Goal: Find specific page/section: Find specific page/section

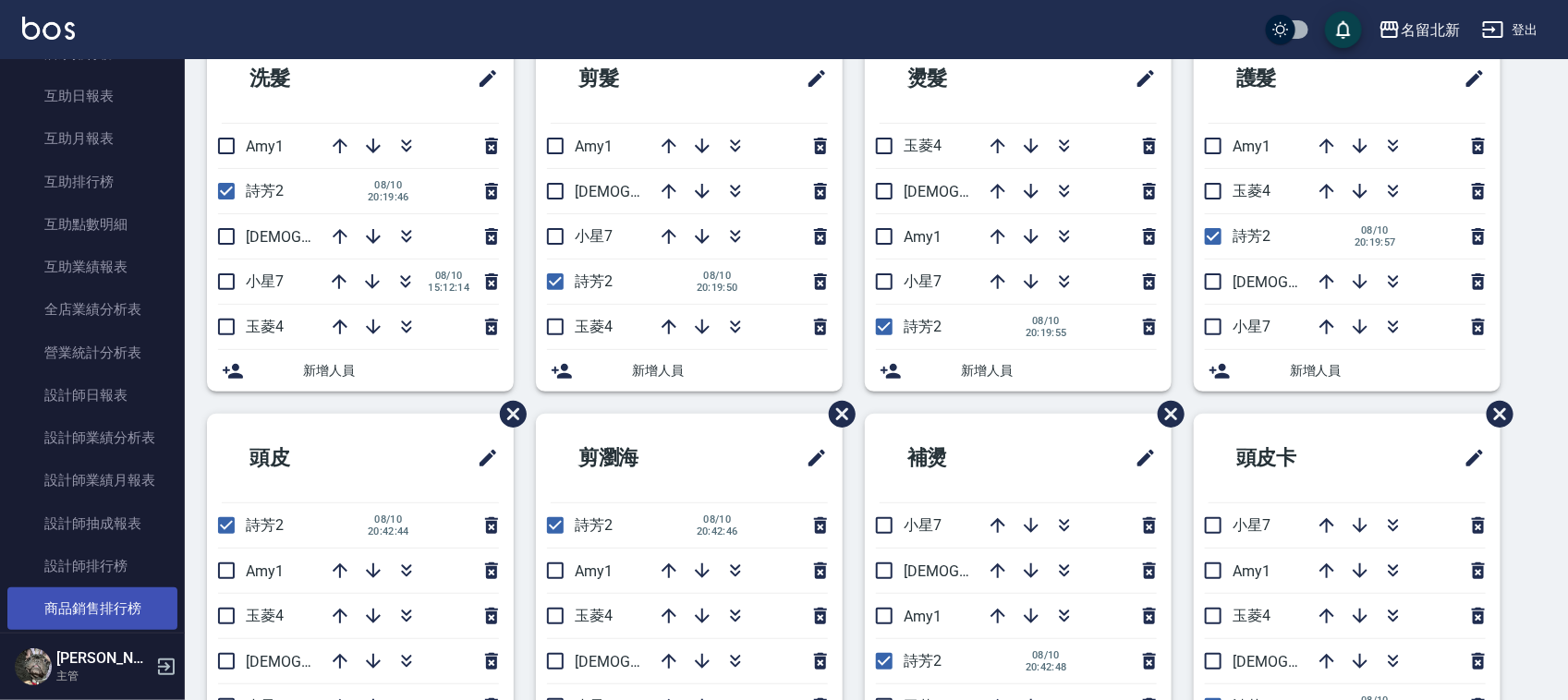
scroll to position [808, 0]
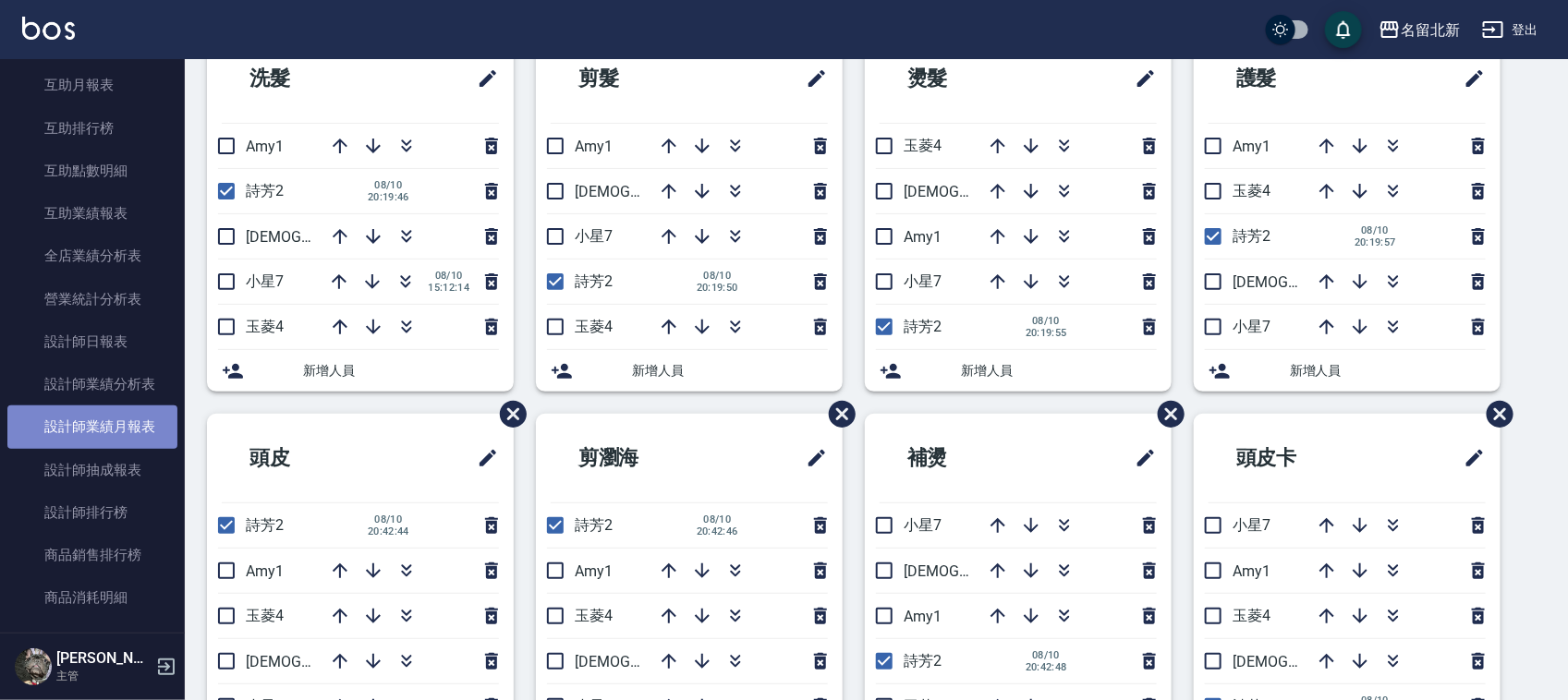
click at [139, 414] on link "設計師業績月報表" at bounding box center [92, 426] width 170 height 42
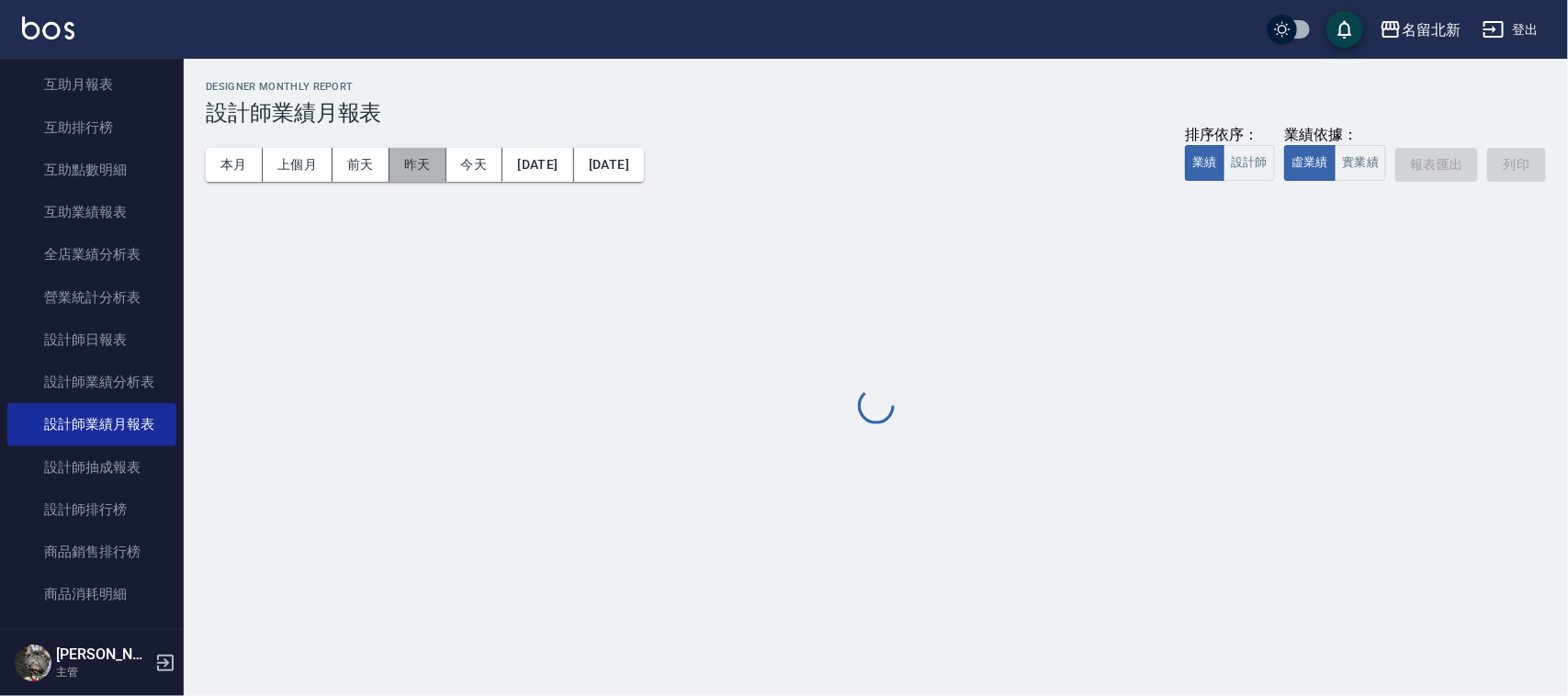
click at [412, 163] on button "昨天" at bounding box center [418, 165] width 57 height 34
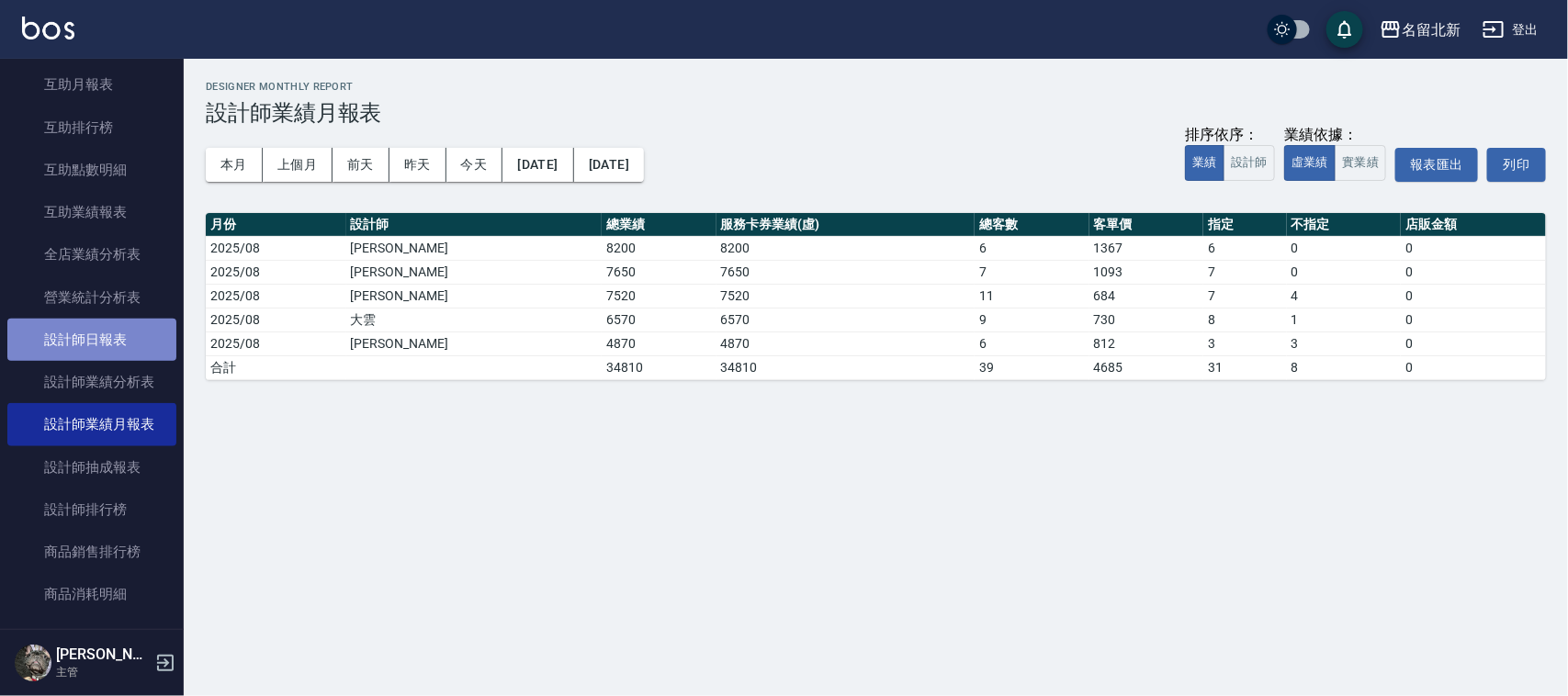
click at [113, 333] on link "設計師日報表" at bounding box center [91, 339] width 169 height 42
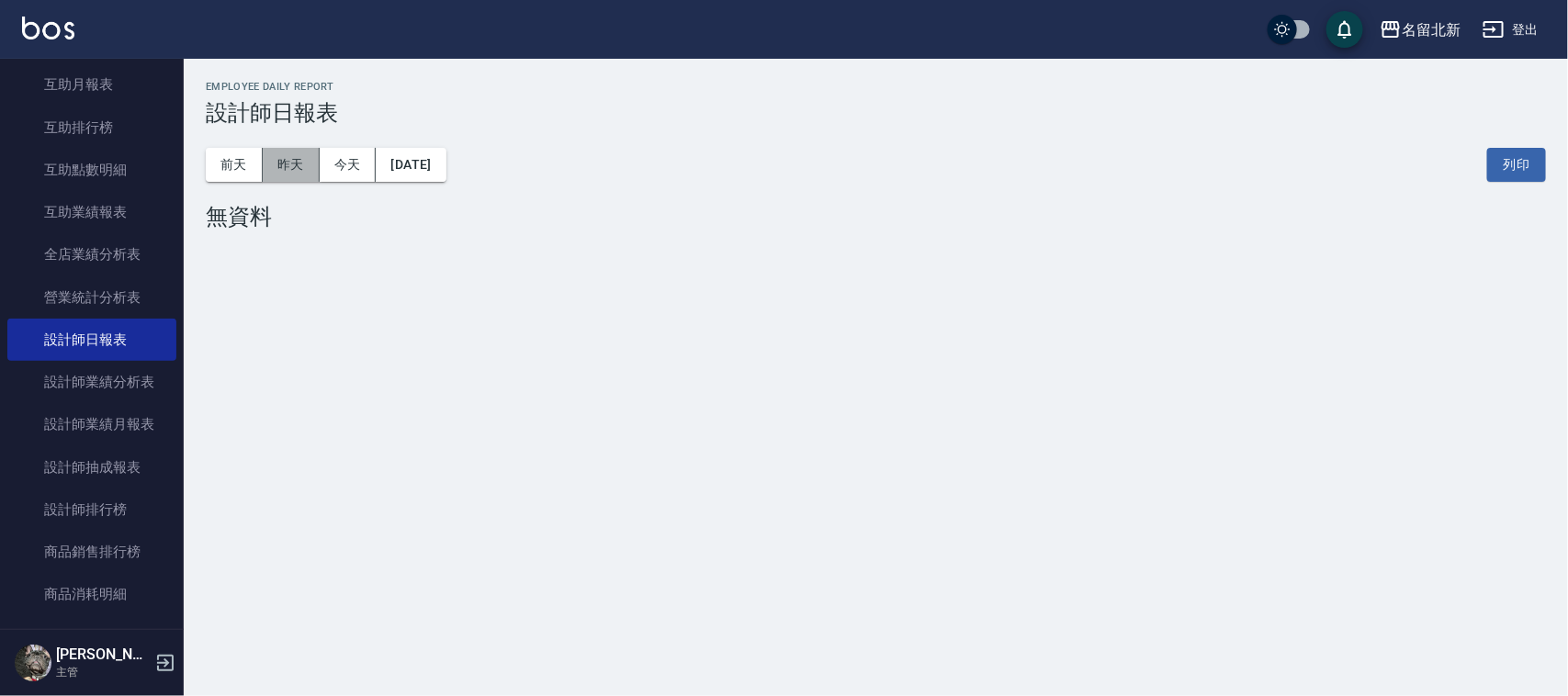
click at [300, 172] on button "昨天" at bounding box center [291, 165] width 57 height 34
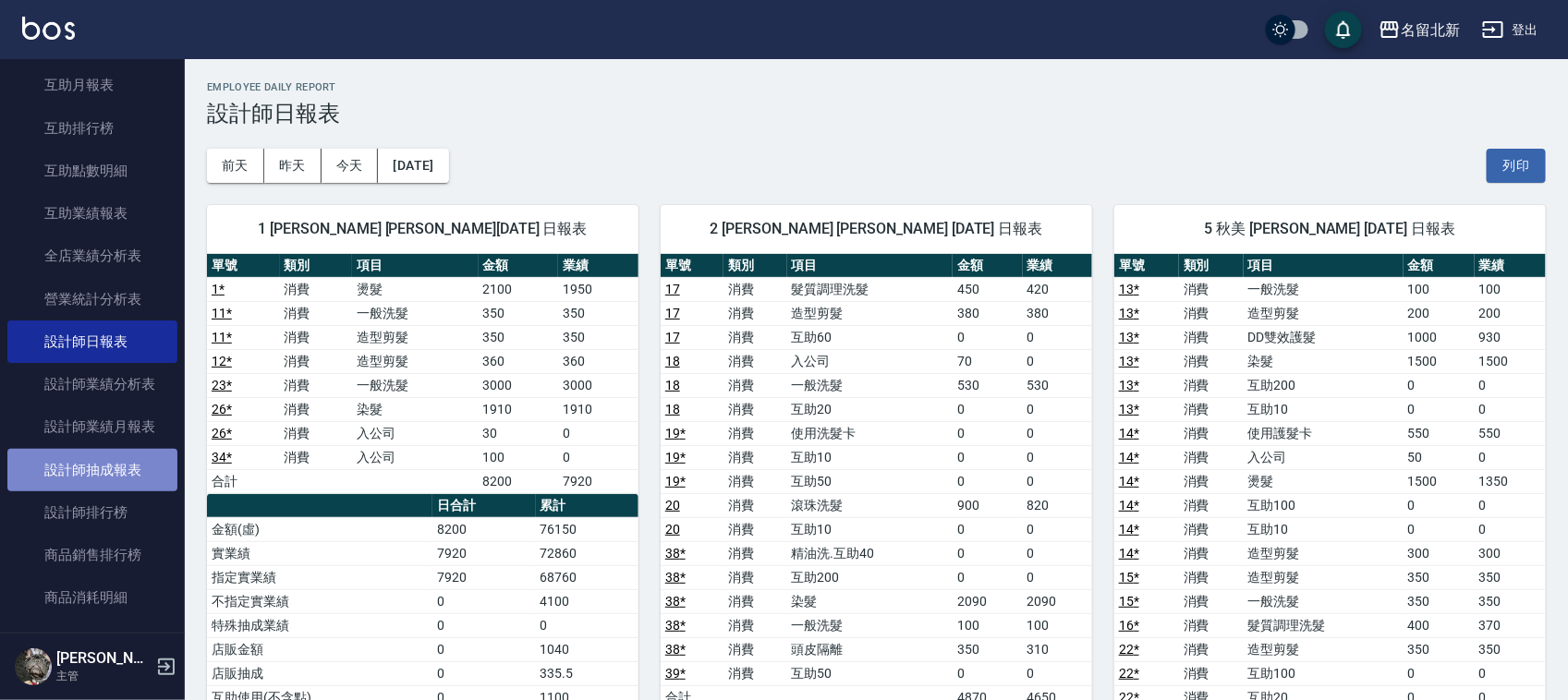
click at [105, 475] on link "設計師抽成報表" at bounding box center [92, 469] width 170 height 42
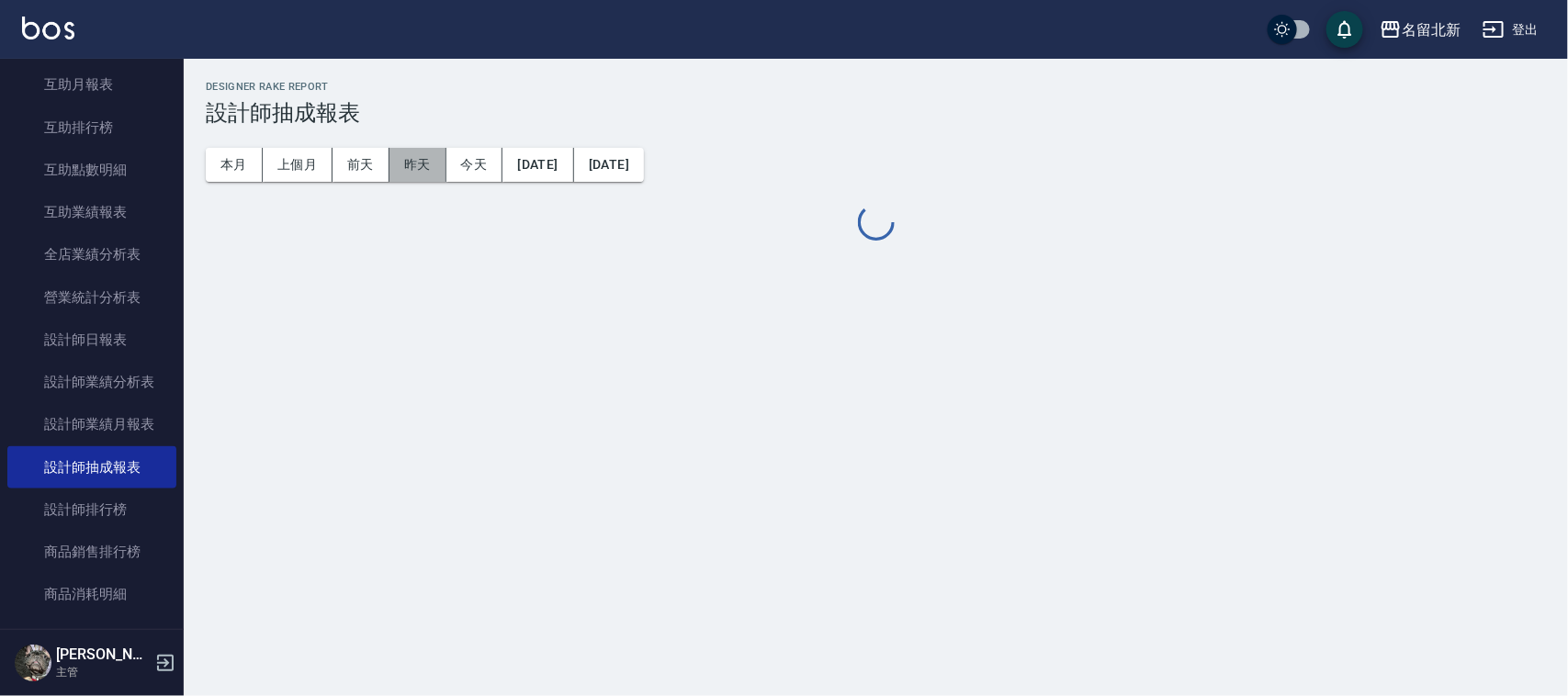
click at [414, 175] on button "昨天" at bounding box center [418, 165] width 57 height 34
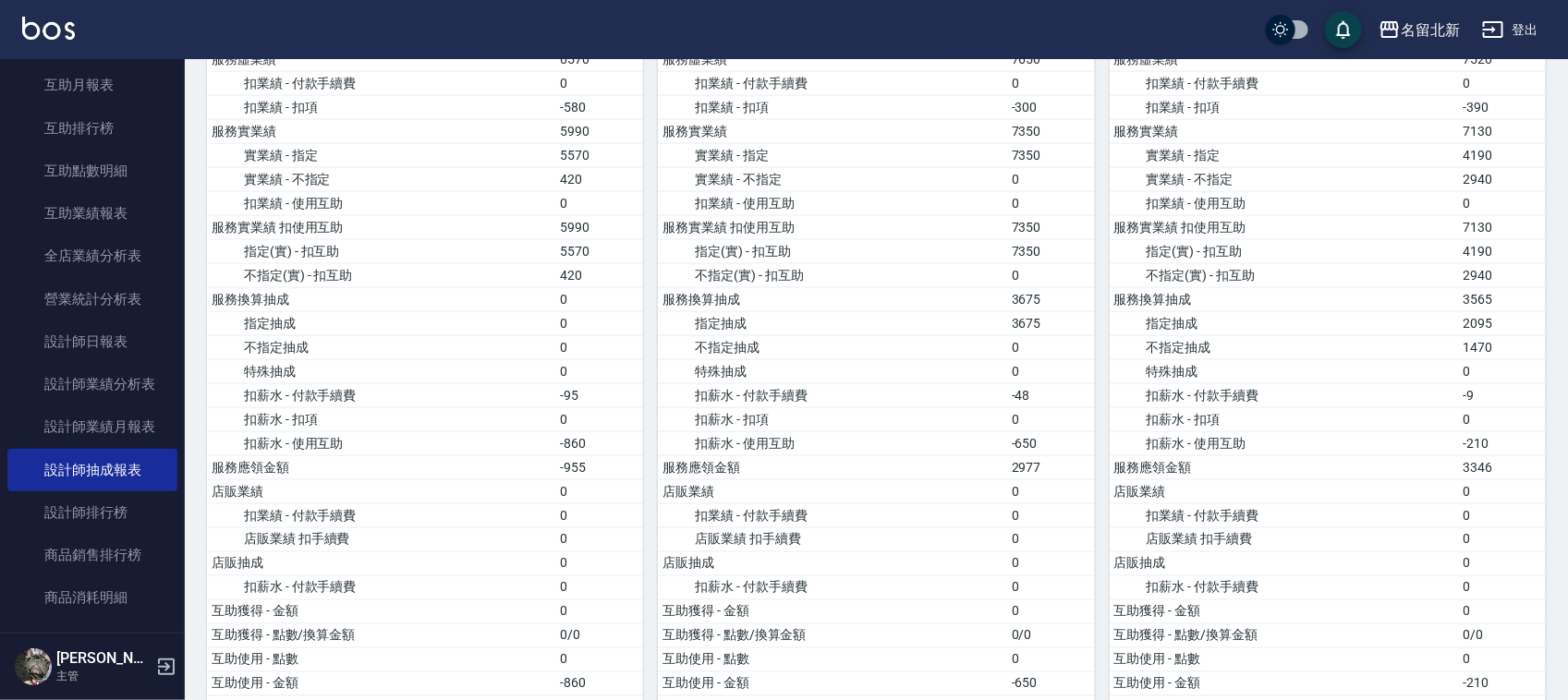
scroll to position [1039, 0]
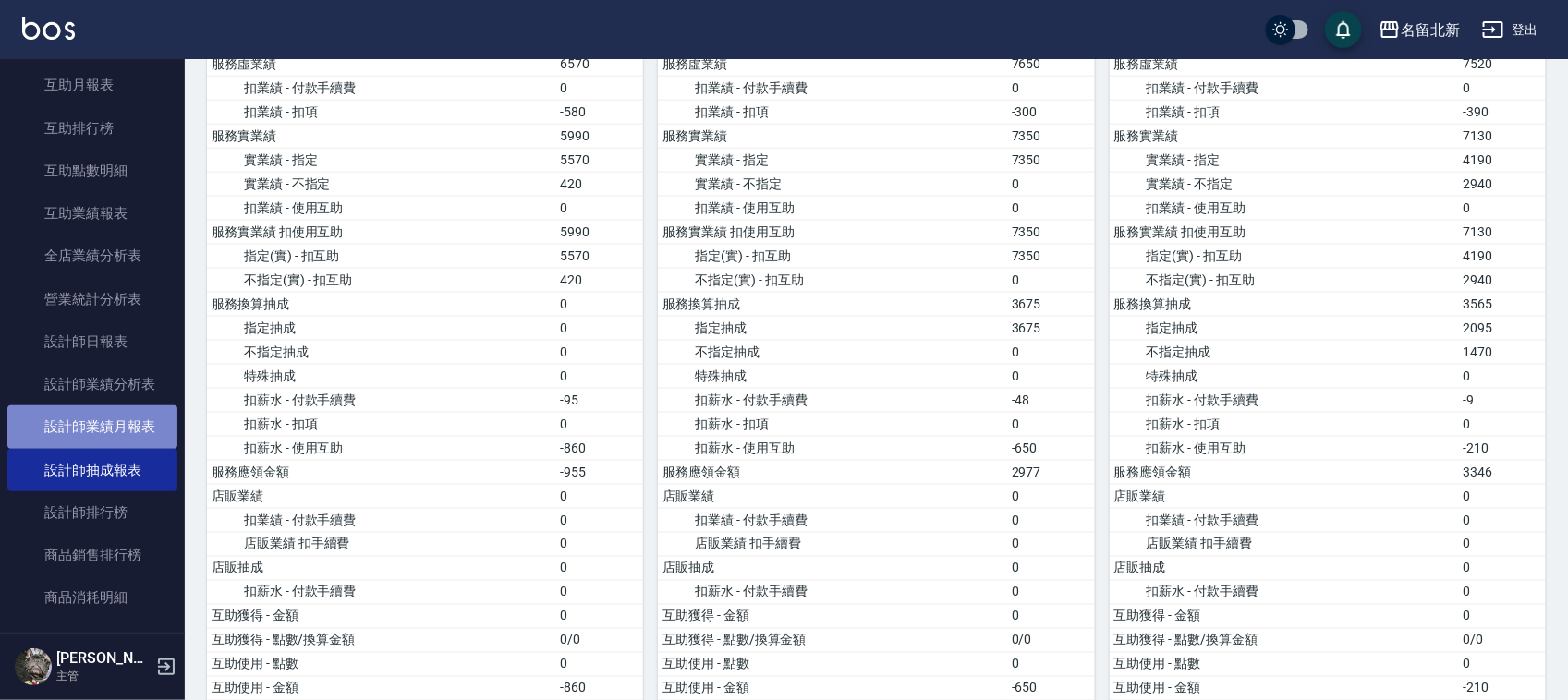
click at [107, 423] on link "設計師業績月報表" at bounding box center [92, 426] width 170 height 42
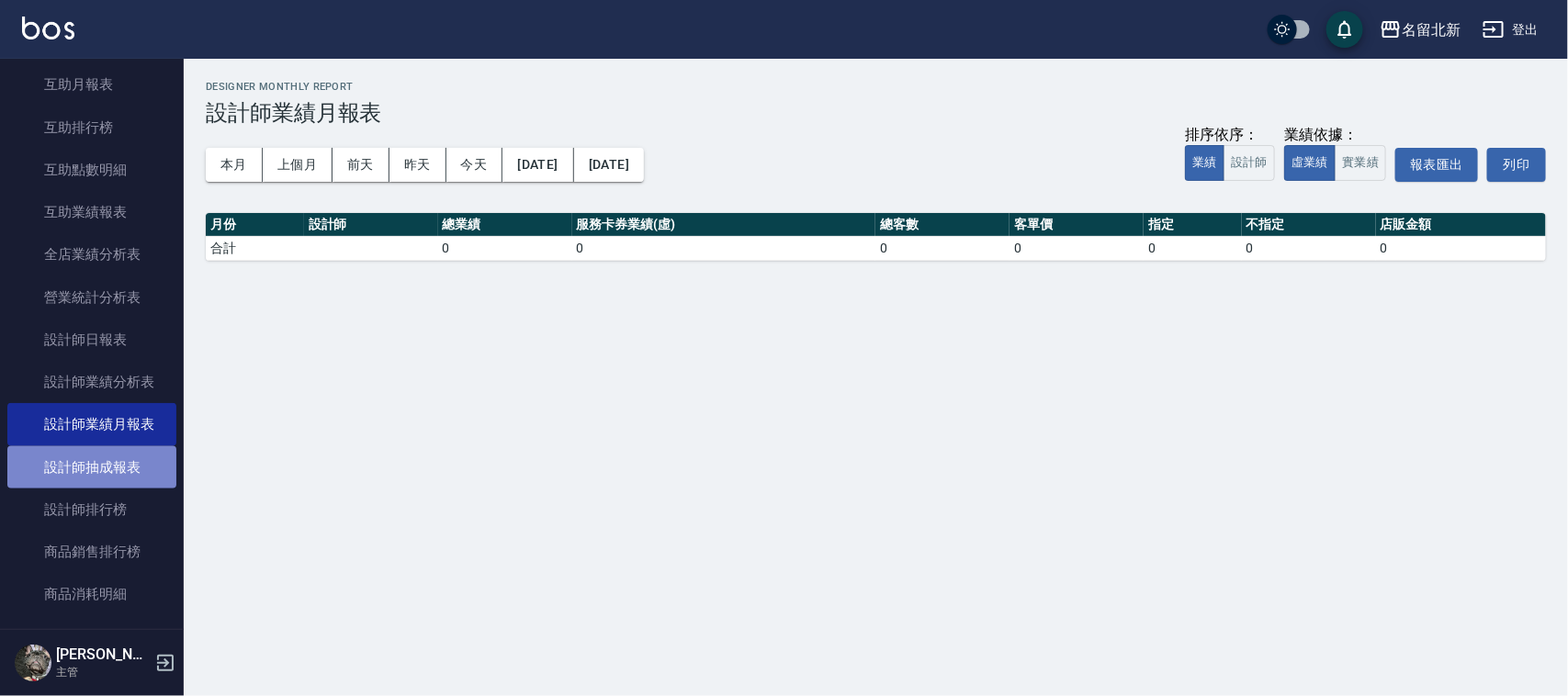
click at [94, 464] on link "設計師抽成報表" at bounding box center [91, 467] width 169 height 42
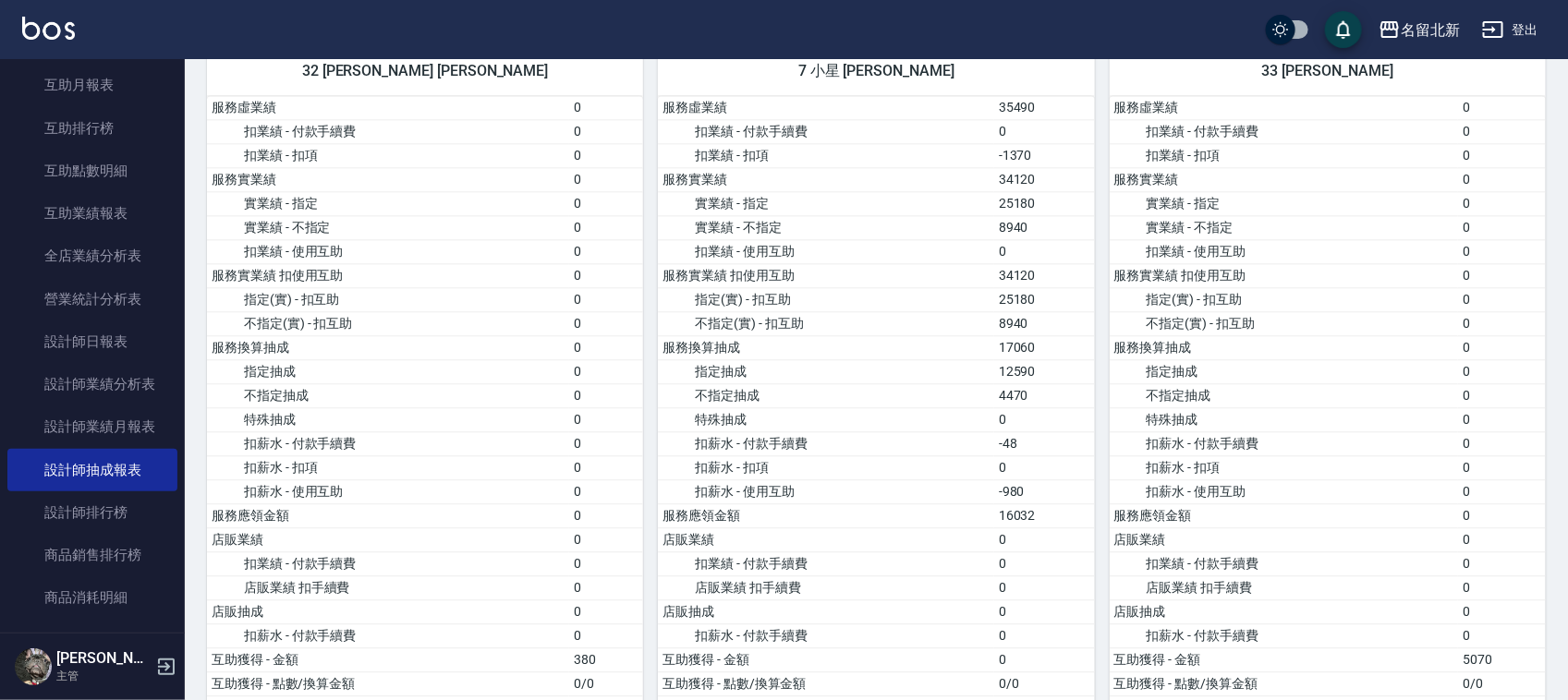
scroll to position [2078, 0]
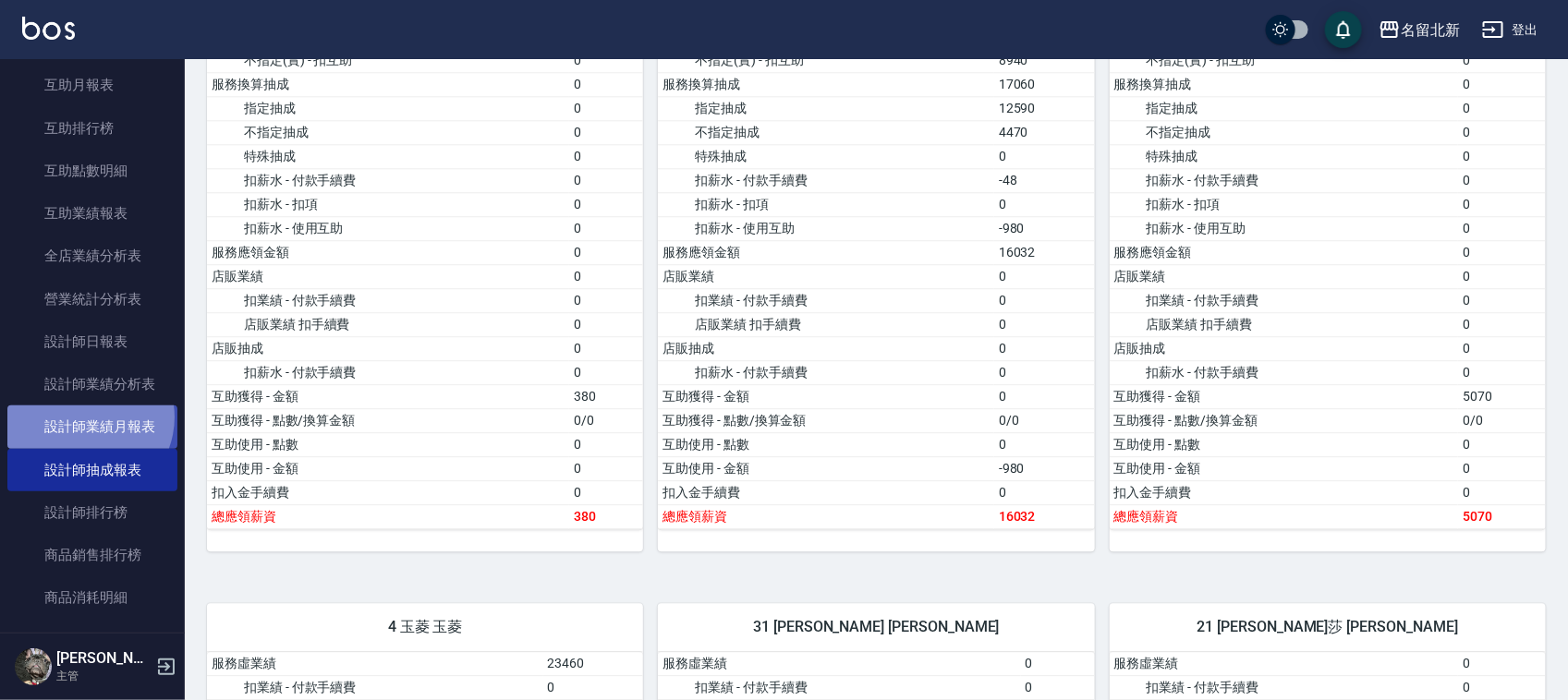
click at [89, 414] on link "設計師業績月報表" at bounding box center [92, 426] width 170 height 42
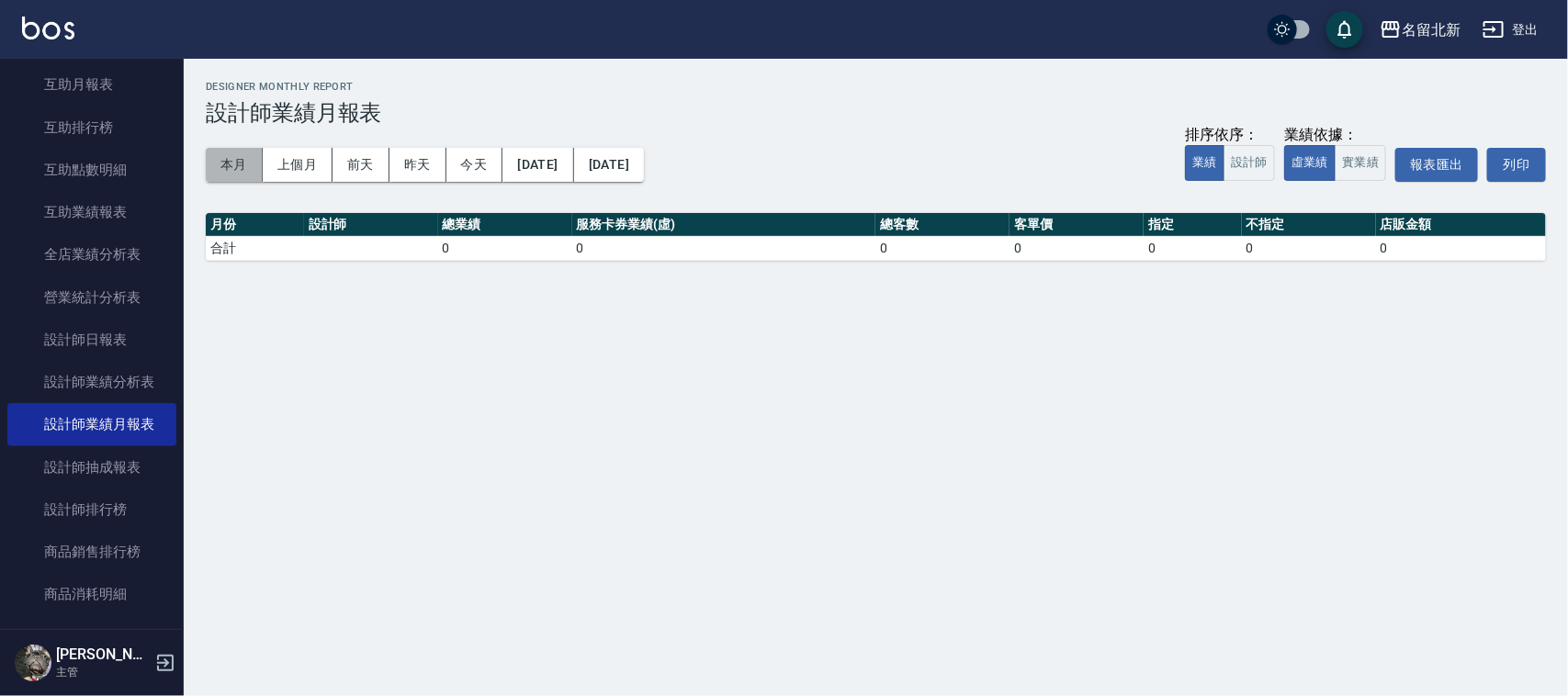
click at [239, 172] on button "本月" at bounding box center [234, 165] width 57 height 34
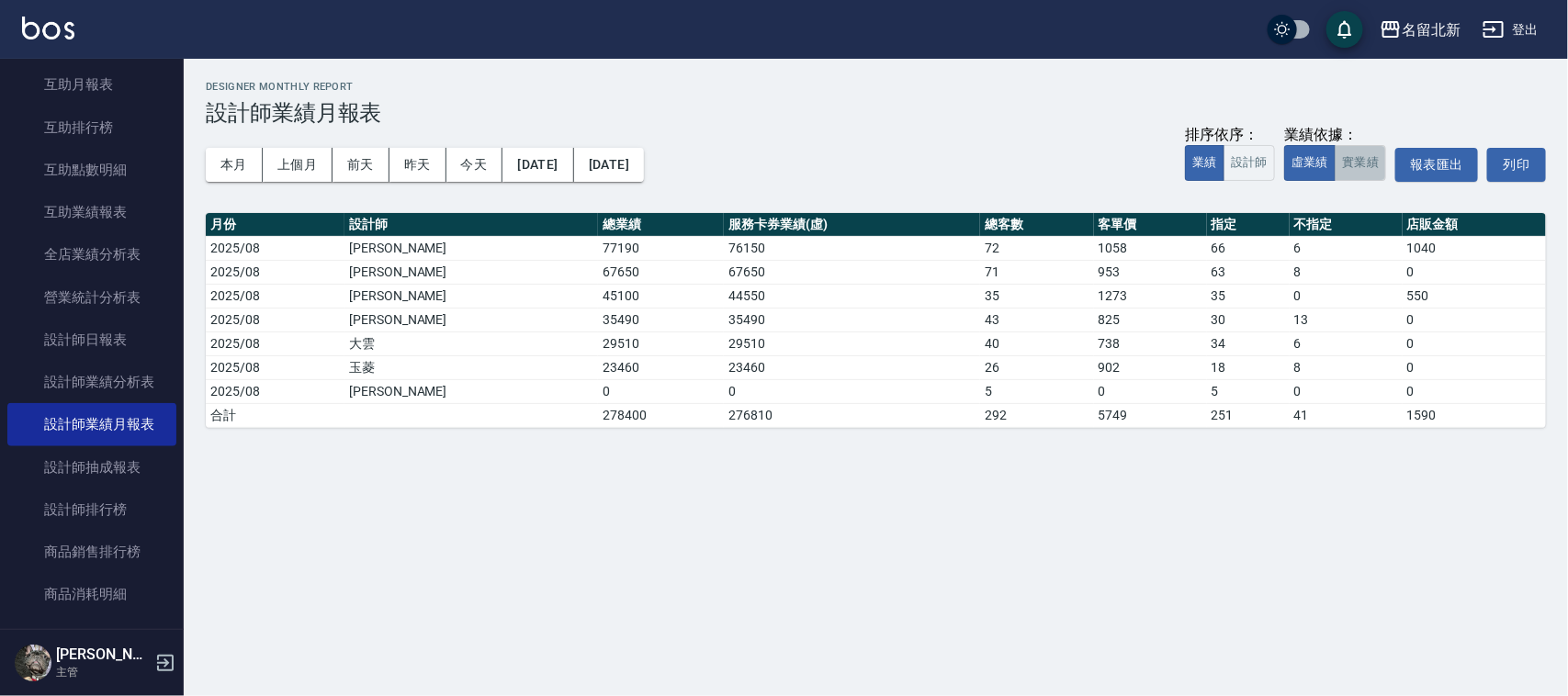
click at [1367, 161] on button "實業績" at bounding box center [1360, 163] width 51 height 36
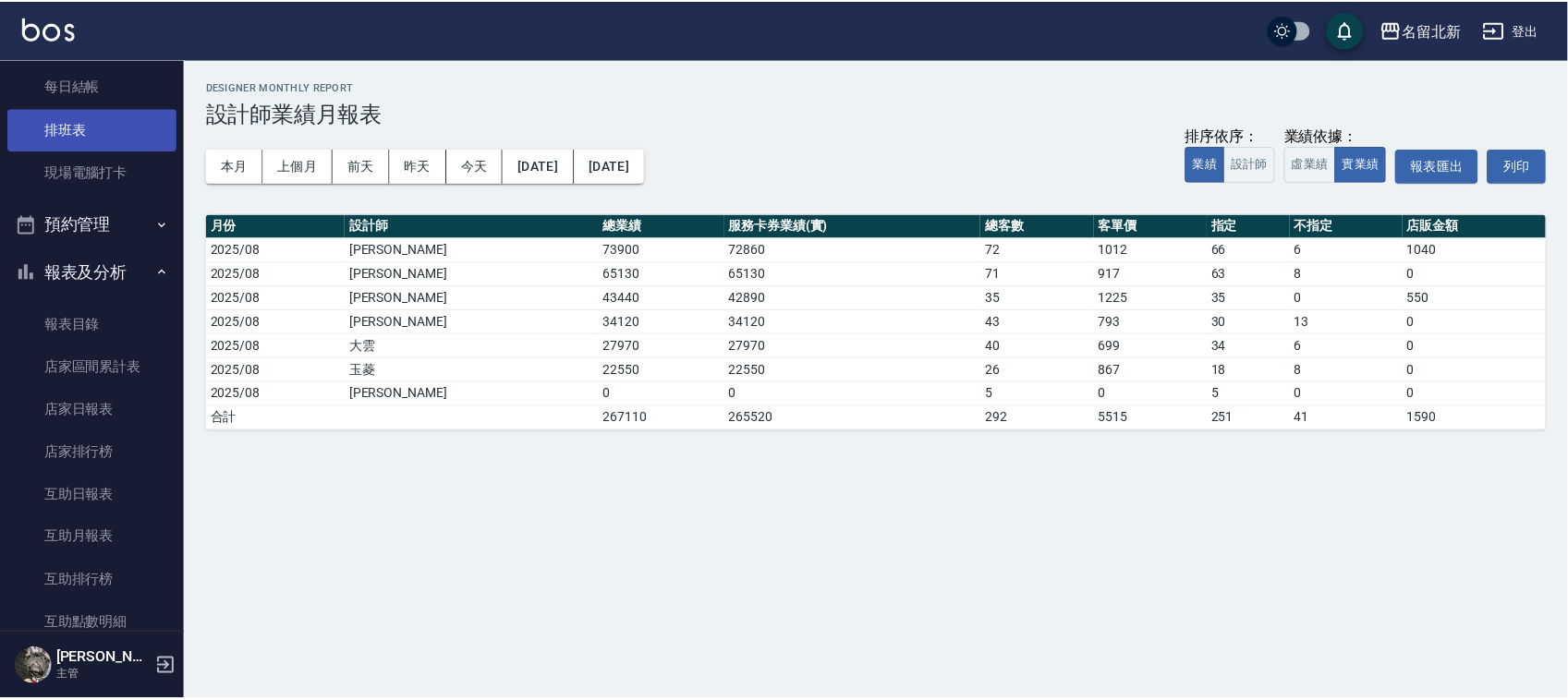
scroll to position [346, 0]
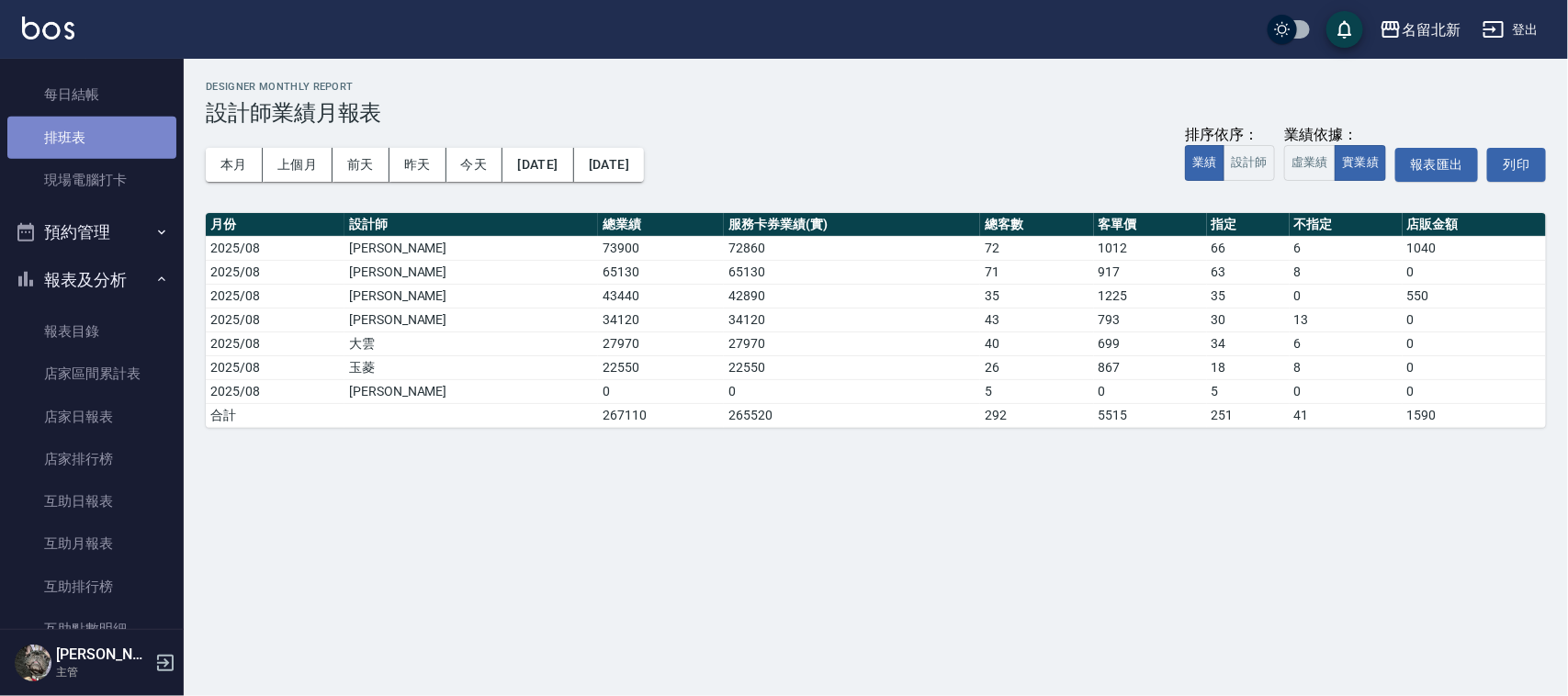
click at [101, 131] on link "排班表" at bounding box center [91, 137] width 169 height 42
